Goal: Transaction & Acquisition: Purchase product/service

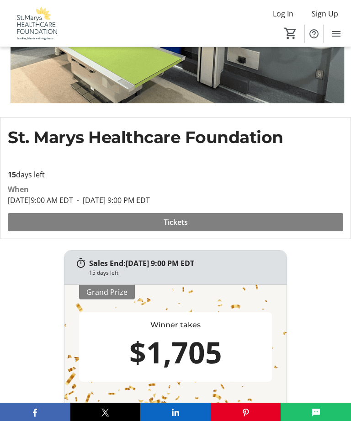
scroll to position [139, 0]
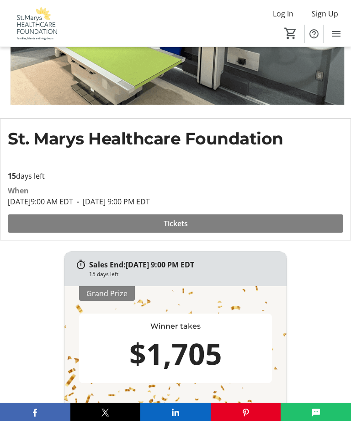
click at [204, 227] on span at bounding box center [176, 224] width 336 height 22
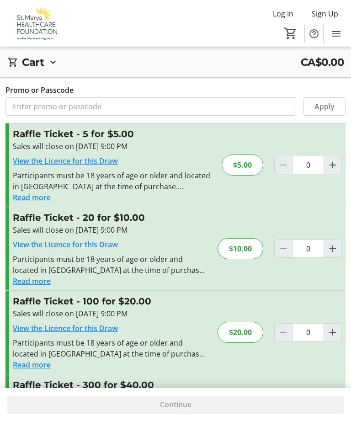
click at [340, 331] on span "Increment by one" at bounding box center [332, 332] width 17 height 17
type input "1"
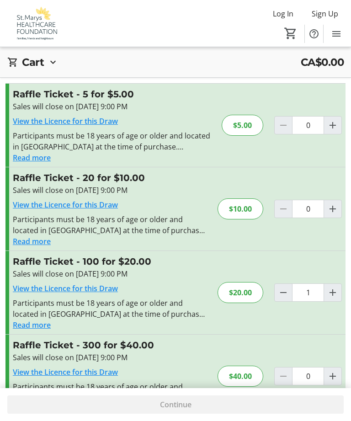
scroll to position [51, 0]
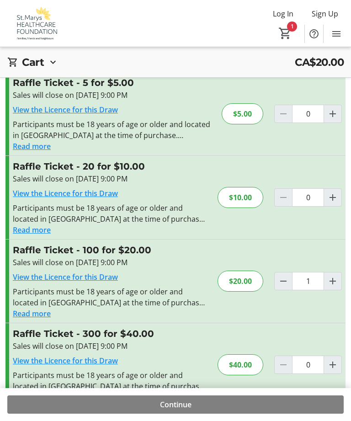
click at [193, 416] on span at bounding box center [175, 405] width 337 height 22
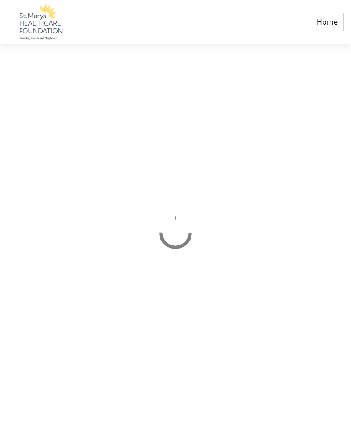
select select "CA"
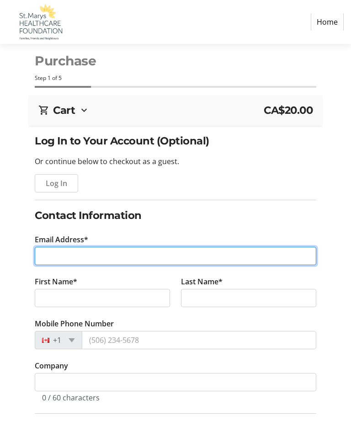
click at [116, 256] on input "Email Address*" at bounding box center [176, 256] width 282 height 18
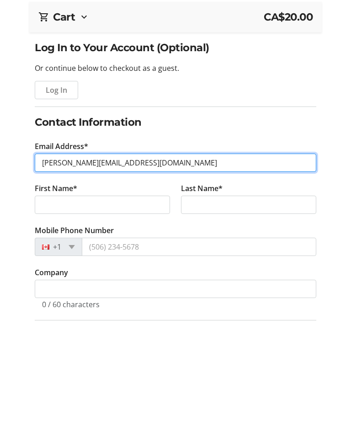
type input "[PERSON_NAME][EMAIL_ADDRESS][DOMAIN_NAME]"
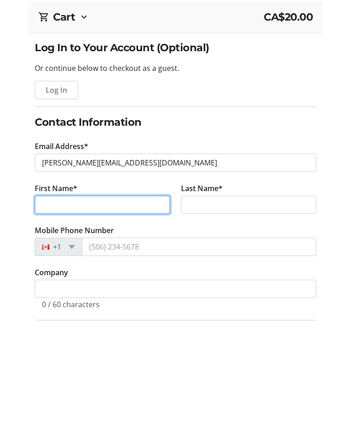
click at [91, 289] on input "First Name*" at bounding box center [102, 298] width 135 height 18
type input "[PERSON_NAME]"
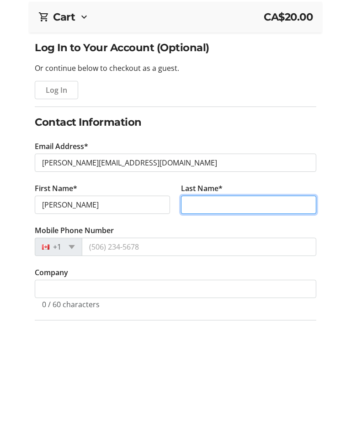
click at [251, 289] on input "Last Name*" at bounding box center [248, 298] width 135 height 18
type input "Balestrin"
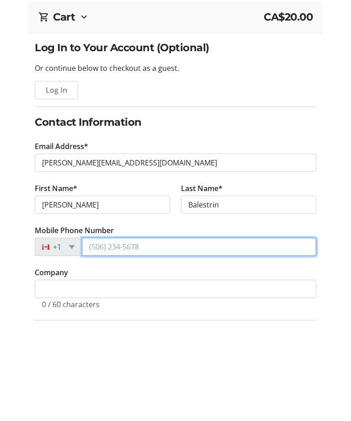
click at [182, 331] on input "Mobile Phone Number" at bounding box center [199, 340] width 235 height 18
type input "[PHONE_NUMBER]"
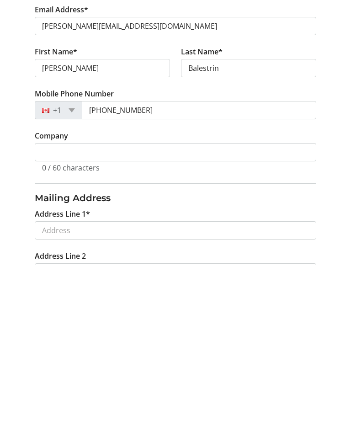
click at [326, 214] on div "Log In to Your Account (Optional) Or continue below to checkout as a guest. Log…" at bounding box center [175, 381] width 351 height 665
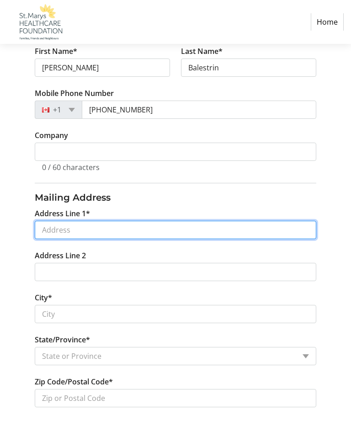
click at [137, 239] on input "Address Line 1*" at bounding box center [176, 230] width 282 height 18
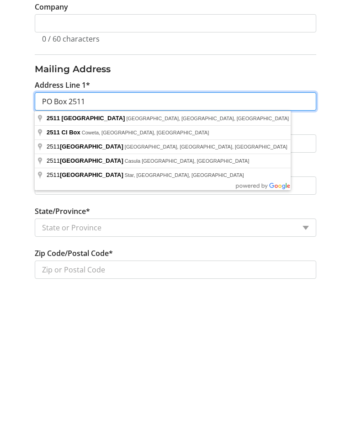
type input "PO Box 2511"
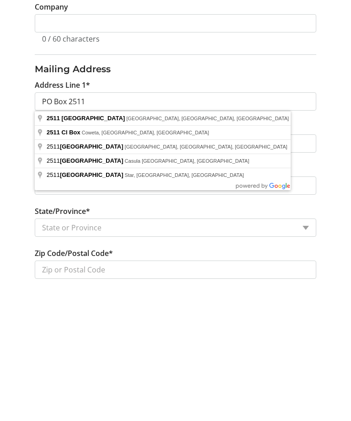
click at [336, 194] on div "Log In to Your Account (Optional) Or continue below to checkout as a guest. Log…" at bounding box center [175, 235] width 351 height 665
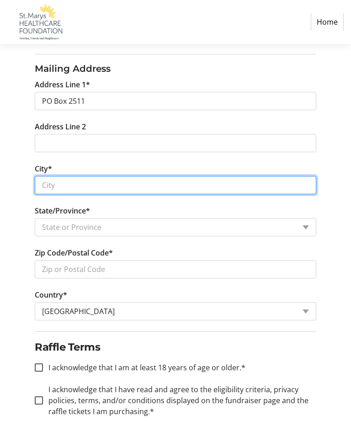
click at [122, 194] on input "City*" at bounding box center [176, 185] width 282 height 18
type input "St. Marys"
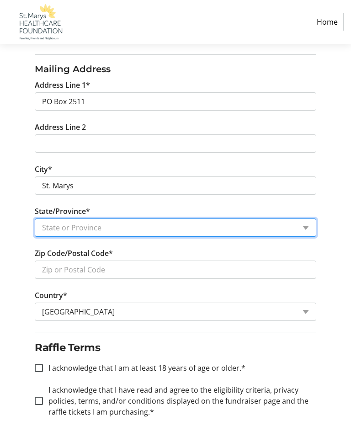
click at [307, 227] on select "State or Province State or Province [GEOGRAPHIC_DATA] [GEOGRAPHIC_DATA] [GEOGRA…" at bounding box center [176, 228] width 282 height 18
select select "ON"
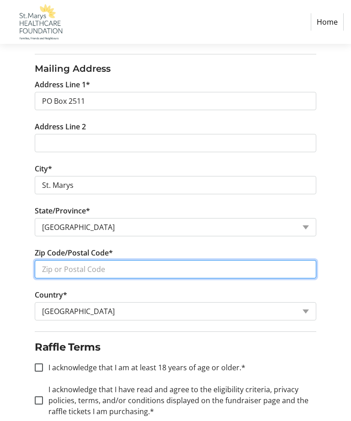
click at [140, 271] on input "Zip Code/Postal Code*" at bounding box center [176, 269] width 282 height 18
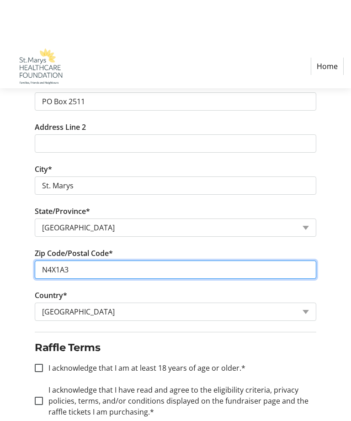
scroll to position [405, 0]
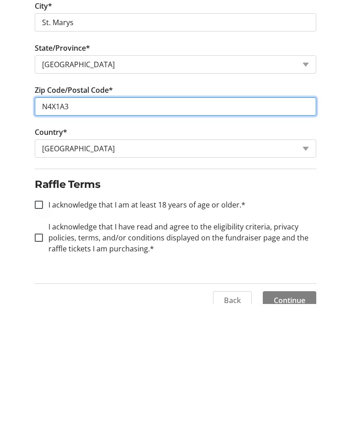
type input "N4X1A3"
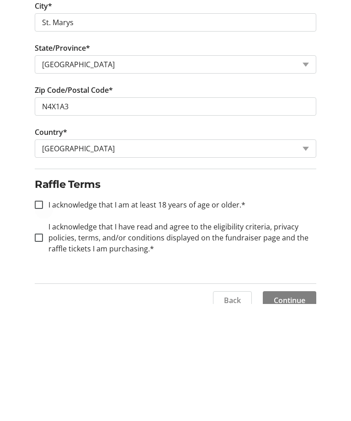
click at [49, 311] on div at bounding box center [39, 322] width 22 height 22
checkbox input "true"
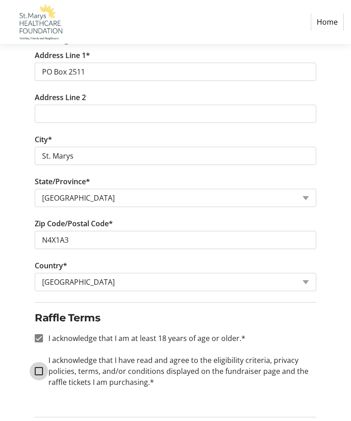
click at [37, 368] on input "I acknowledge that I have read and agree to the eligibility criteria, privacy p…" at bounding box center [39, 371] width 8 height 8
checkbox input "true"
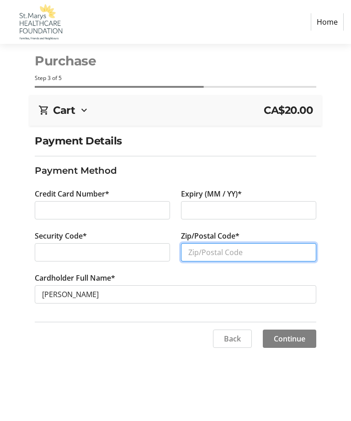
click at [255, 258] on input "Zip/Postal Code*" at bounding box center [248, 252] width 135 height 18
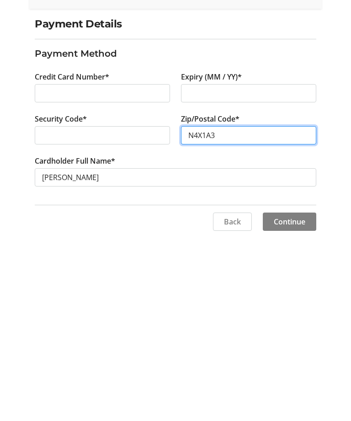
type input "N4X1A3"
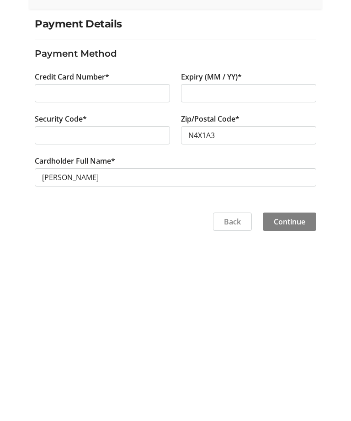
click at [294, 333] on span "Continue" at bounding box center [290, 338] width 32 height 11
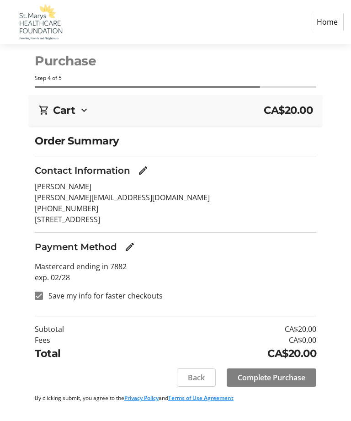
click at [285, 382] on span "Complete Purchase" at bounding box center [272, 377] width 68 height 11
